Goal: Find specific page/section: Find specific page/section

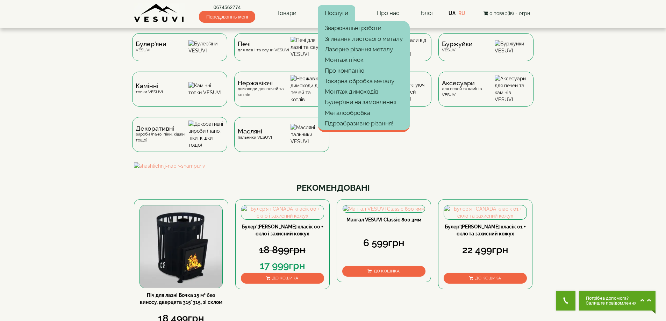
click at [352, 15] on link "Послуги" at bounding box center [336, 13] width 37 height 16
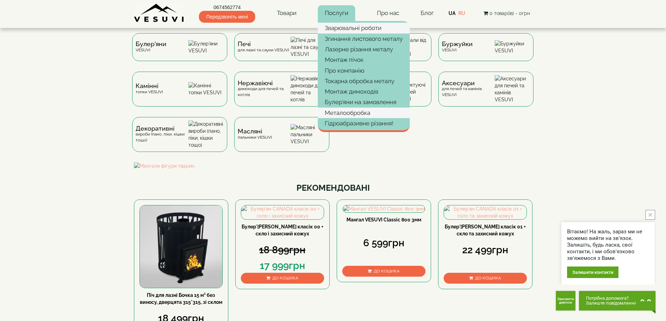
drag, startPoint x: 395, startPoint y: 116, endPoint x: 366, endPoint y: 31, distance: 89.1
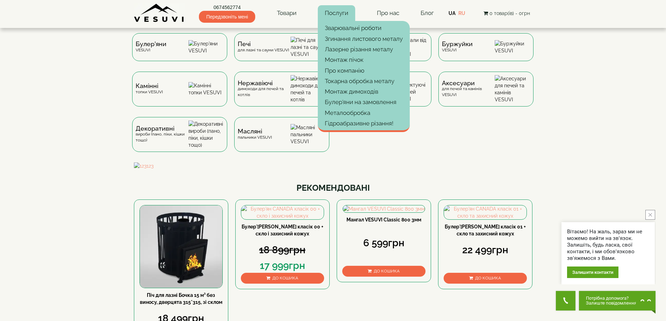
click at [342, 13] on link "Послуги" at bounding box center [336, 13] width 37 height 16
click at [343, 16] on link "Послуги" at bounding box center [336, 13] width 37 height 16
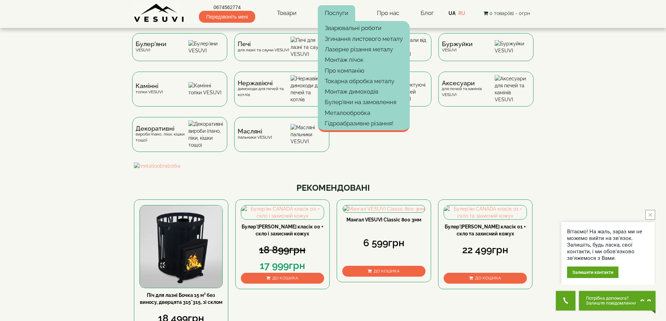
click at [343, 16] on link "Послуги" at bounding box center [336, 13] width 37 height 16
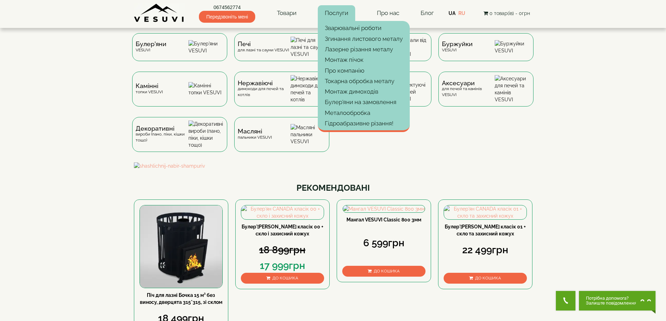
click at [329, 16] on link "Послуги" at bounding box center [336, 13] width 37 height 16
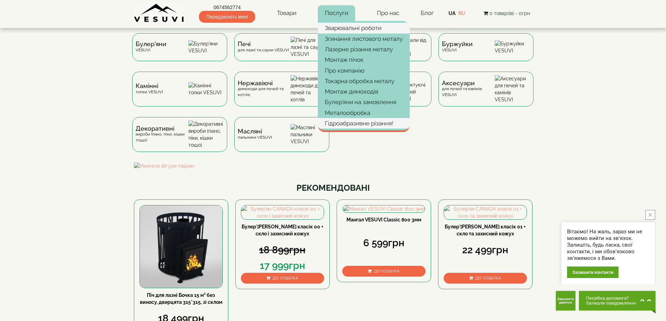
drag, startPoint x: 398, startPoint y: 124, endPoint x: 353, endPoint y: 24, distance: 110.0
click at [390, 29] on link "Зварювальні роботи" at bounding box center [364, 28] width 92 height 10
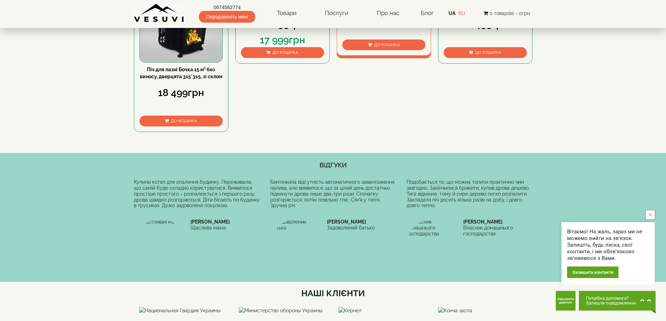
scroll to position [280, 0]
